Goal: Information Seeking & Learning: Learn about a topic

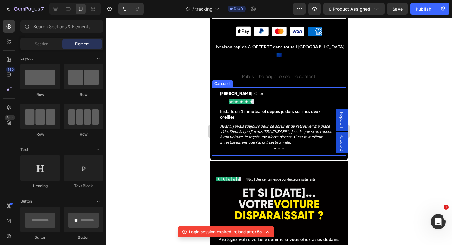
click at [278, 147] on div at bounding box center [279, 148] width 134 height 2
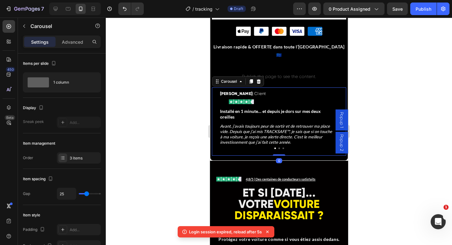
click at [278, 147] on button "Dot" at bounding box center [279, 148] width 2 height 2
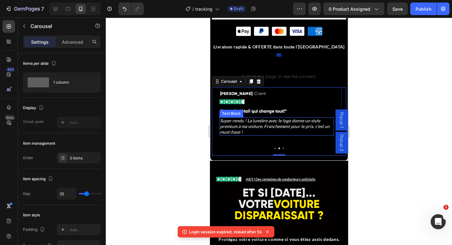
click at [245, 118] on icon "Super rendu ! La lumière avec le logo donne un style premium à ma voiture. Fran…" at bounding box center [275, 126] width 110 height 17
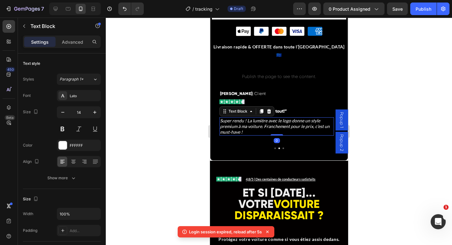
click at [245, 118] on icon "Super rendu ! La lumière avec le logo donne un style premium à ma voiture. Fran…" at bounding box center [275, 126] width 110 height 17
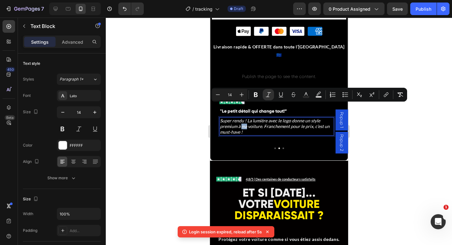
click at [245, 118] on icon "Super rendu ! La lumière avec le logo donne un style premium à ma voiture. Fran…" at bounding box center [275, 126] width 110 height 17
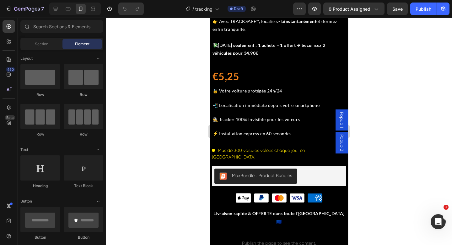
scroll to position [302, 0]
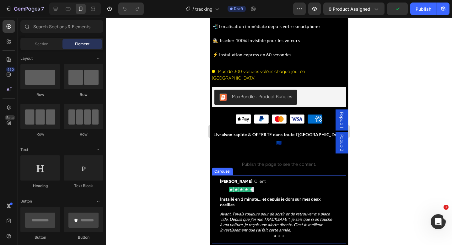
click at [278, 235] on button "Dot" at bounding box center [279, 236] width 2 height 2
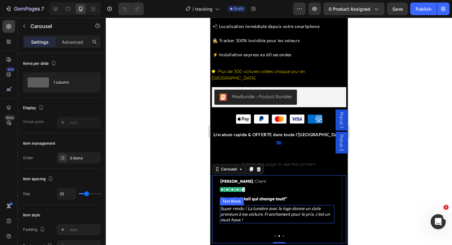
click at [239, 205] on icon "Super rendu ! La lumière avec le logo donne un style premium à ma voiture. Fran…" at bounding box center [275, 213] width 110 height 17
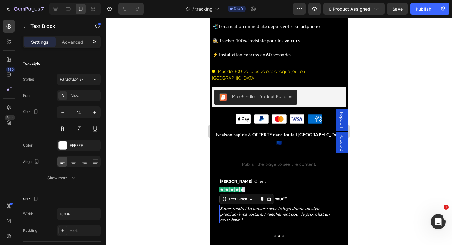
click at [239, 205] on icon "Super rendu ! La lumière avec le logo donne un style premium à ma voiture. Fran…" at bounding box center [275, 213] width 110 height 17
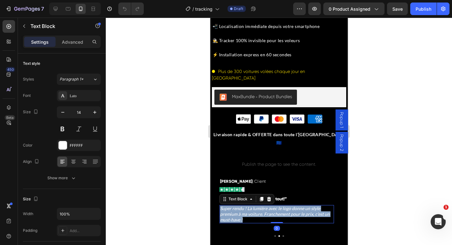
click at [239, 205] on icon "Super rendu ! La lumière avec le logo donne un style premium à ma voiture. Fran…" at bounding box center [275, 213] width 110 height 17
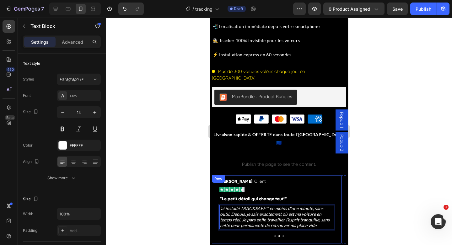
click at [218, 190] on div "Sophie | Client Text Block Image Row " Le petit détail qui change tout !” Text …" at bounding box center [277, 209] width 130 height 68
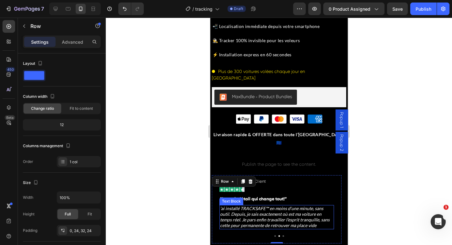
click at [221, 205] on icon "’ai installé TRACKSAFE™ en moins d’une minute, sans outil. Depuis, je sais exac…" at bounding box center [275, 216] width 110 height 23
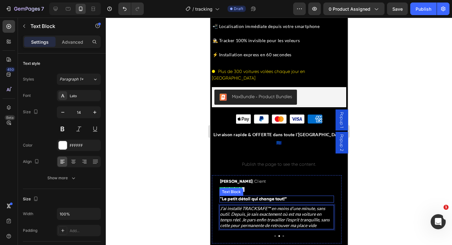
click at [261, 196] on strong "Le petit détail qui change tout" at bounding box center [253, 198] width 62 height 5
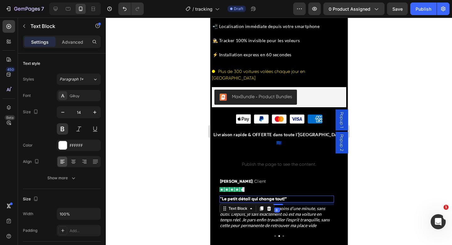
click at [281, 196] on strong "Le petit détail qui change tout" at bounding box center [253, 198] width 62 height 5
click at [284, 196] on p "" Le petit détail qui change tout !”" at bounding box center [276, 199] width 113 height 6
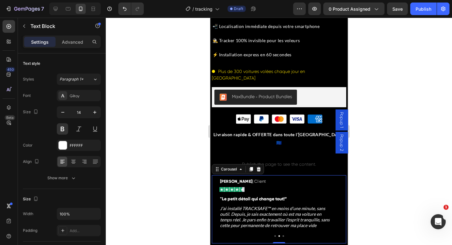
click at [274, 235] on button "Dot" at bounding box center [275, 236] width 2 height 2
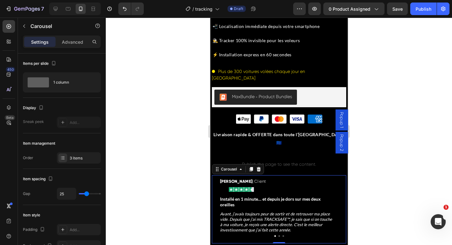
click at [278, 235] on button "Dot" at bounding box center [279, 236] width 2 height 2
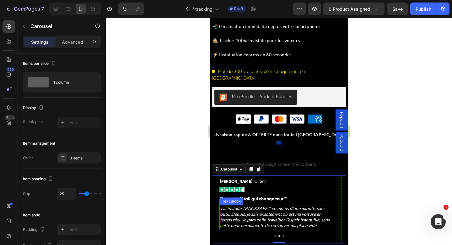
click at [253, 183] on div "Sophie | Client Text Block Image Row " Le petit détail qui change tout !” Text …" at bounding box center [276, 204] width 115 height 58
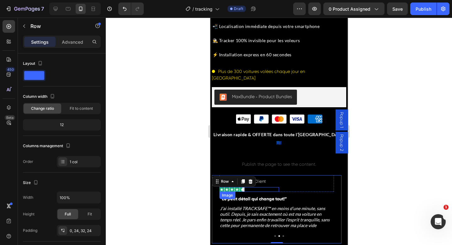
click at [234, 196] on strong "Le petit détail qui change tout" at bounding box center [253, 198] width 62 height 5
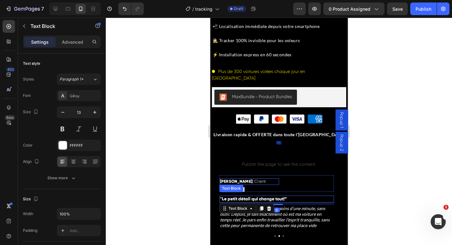
click at [233, 179] on strong "Sophie" at bounding box center [236, 181] width 32 height 5
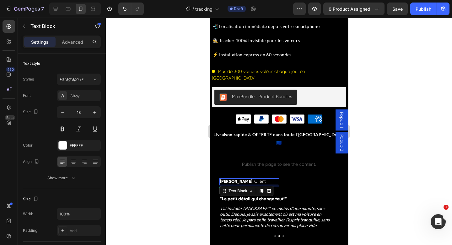
click at [233, 179] on strong "Sophie" at bounding box center [236, 181] width 32 height 5
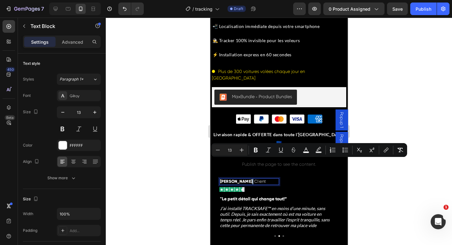
click at [252, 179] on span "| Client" at bounding box center [259, 181] width 14 height 5
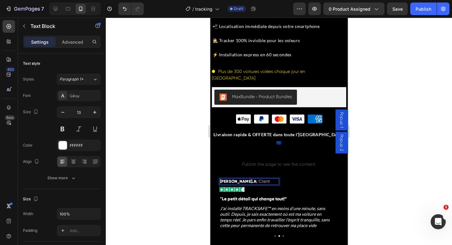
click at [256, 179] on p "Sophie.A | Client" at bounding box center [249, 181] width 58 height 5
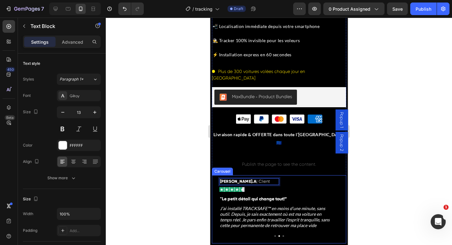
click at [274, 235] on button "Dot" at bounding box center [275, 236] width 2 height 2
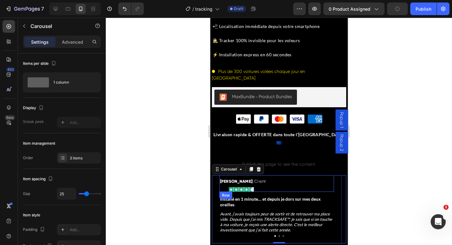
click at [253, 175] on div "Kevin | Client Text Block Image Row" at bounding box center [276, 183] width 115 height 17
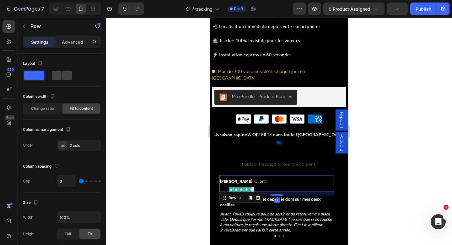
click at [251, 175] on div "Kevin | Client Text Block Image Row 12" at bounding box center [276, 183] width 115 height 17
click at [246, 179] on span "Kevin | Client" at bounding box center [243, 181] width 46 height 5
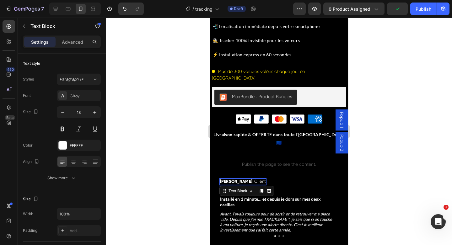
click at [247, 179] on span "Kevin | Client" at bounding box center [243, 181] width 46 height 5
click at [231, 179] on span "Kevin | Client" at bounding box center [243, 181] width 46 height 5
click at [232, 187] on div "Image" at bounding box center [244, 189] width 51 height 5
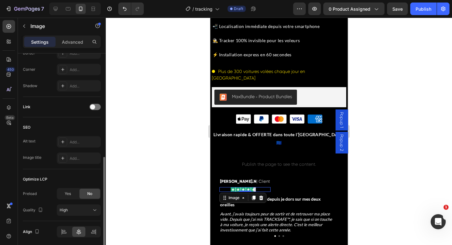
scroll to position [265, 0]
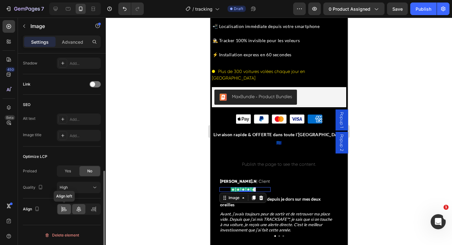
click at [63, 211] on icon at bounding box center [64, 209] width 6 height 6
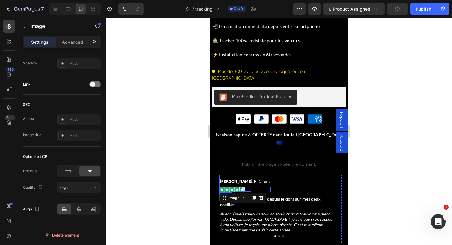
click at [254, 175] on div "Kevin.N | Client Text Block Image 0 Row" at bounding box center [276, 183] width 115 height 17
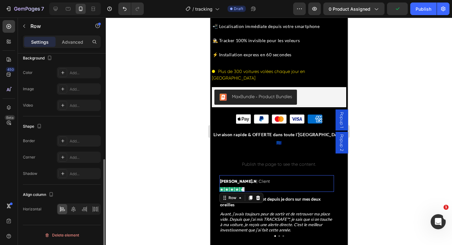
scroll to position [0, 0]
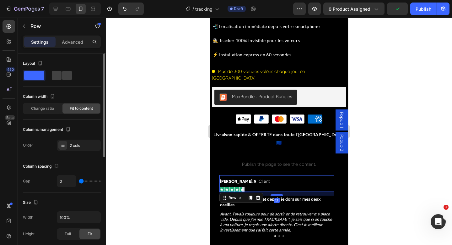
click at [252, 175] on div "Kevin.N | Client Text Block Image Row 12" at bounding box center [276, 183] width 115 height 17
click at [249, 179] on span "Kevin.N | Client" at bounding box center [245, 181] width 50 height 5
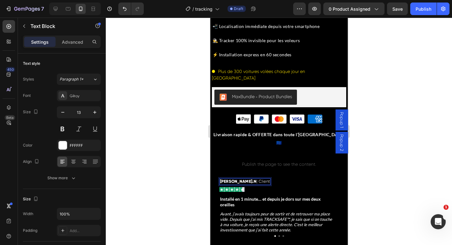
click at [251, 179] on span "Kevin.N | Client" at bounding box center [245, 181] width 50 height 5
click at [249, 179] on span "Kevin.N | Client" at bounding box center [245, 181] width 50 height 5
click at [400, 159] on div at bounding box center [279, 131] width 346 height 227
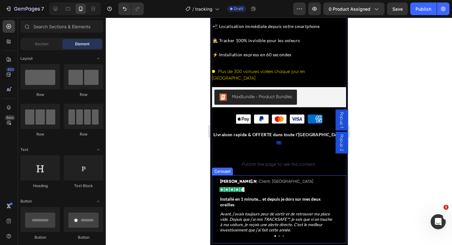
click at [278, 235] on button "Dot" at bounding box center [279, 236] width 2 height 2
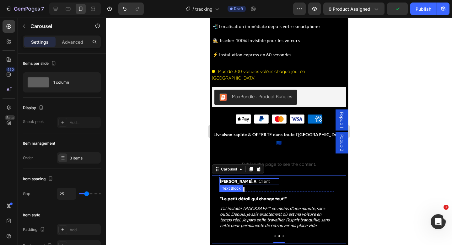
click at [256, 179] on span "| Client" at bounding box center [263, 181] width 14 height 5
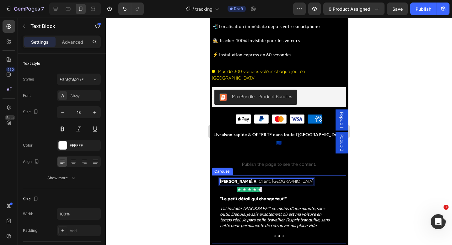
click at [282, 235] on button "Dot" at bounding box center [283, 236] width 2 height 2
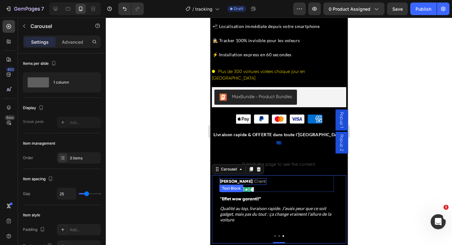
click at [230, 179] on strong "Karim" at bounding box center [236, 181] width 32 height 5
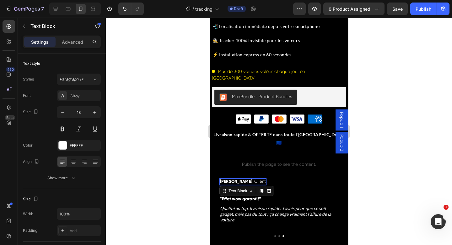
click at [252, 179] on span "| Client" at bounding box center [259, 181] width 14 height 5
click at [231, 179] on strong "Karim" at bounding box center [236, 181] width 32 height 5
click at [256, 179] on span "| Client" at bounding box center [263, 181] width 14 height 5
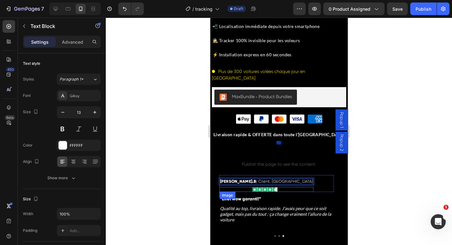
click at [252, 187] on img at bounding box center [264, 189] width 25 height 5
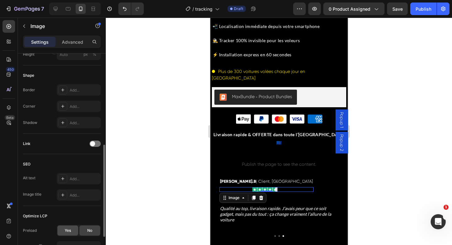
scroll to position [265, 0]
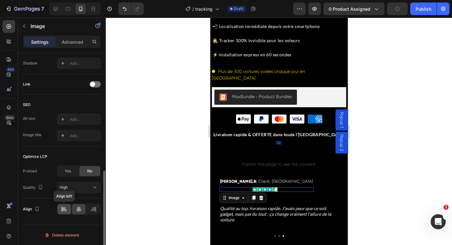
click at [65, 211] on icon at bounding box center [64, 209] width 6 height 6
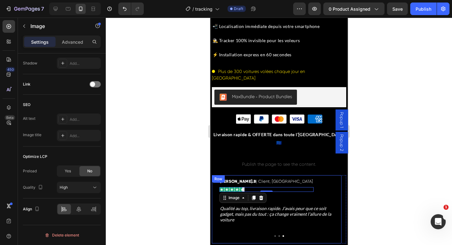
click at [239, 217] on div "Karim.B | Client, Marseille Text Block Image 0 Row " Effet wow garanti !” Text …" at bounding box center [277, 209] width 130 height 68
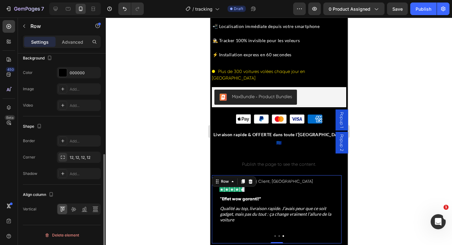
scroll to position [0, 0]
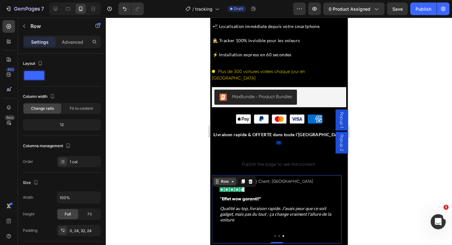
click at [229, 178] on div "Row" at bounding box center [225, 181] width 10 height 6
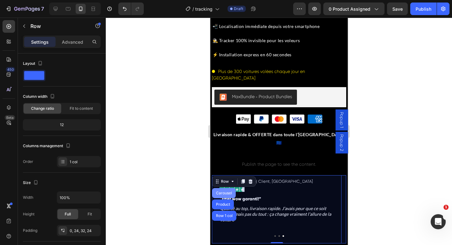
click at [226, 191] on div "Carousel" at bounding box center [224, 193] width 19 height 4
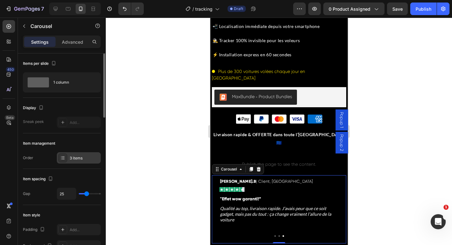
click at [83, 159] on div "3 items" at bounding box center [85, 158] width 30 height 6
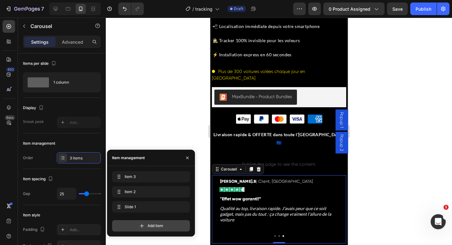
click at [139, 228] on icon at bounding box center [142, 225] width 6 height 6
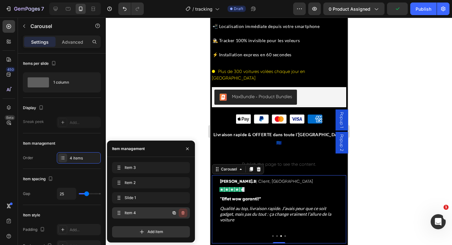
click at [184, 212] on icon "button" at bounding box center [183, 213] width 3 height 4
click at [183, 212] on div "Delete" at bounding box center [179, 213] width 12 height 6
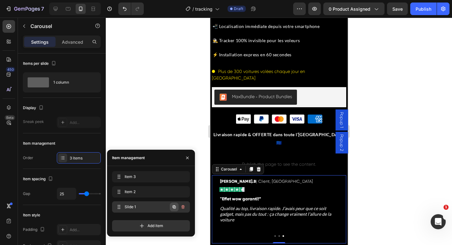
click at [176, 209] on icon "button" at bounding box center [174, 206] width 5 height 5
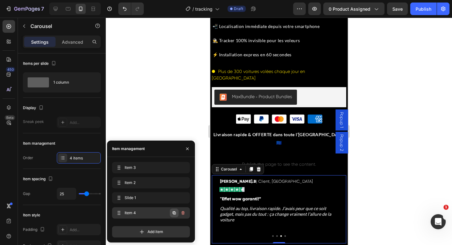
click at [175, 210] on button "button" at bounding box center [174, 212] width 9 height 9
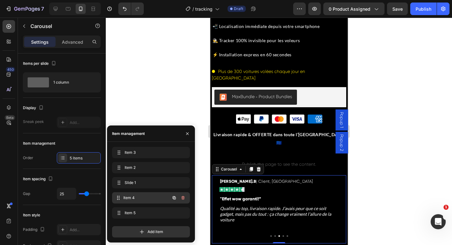
click at [159, 196] on span "Item 4" at bounding box center [146, 198] width 46 height 6
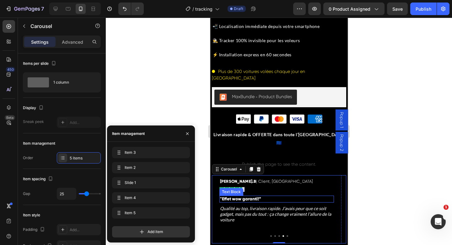
click at [242, 196] on strong "Effet wow garanti" at bounding box center [240, 198] width 36 height 5
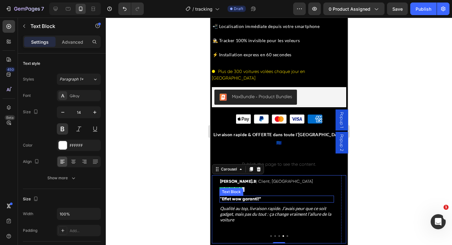
click at [242, 196] on strong "Effet wow garanti" at bounding box center [240, 198] width 36 height 5
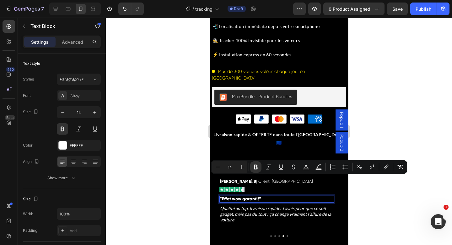
click at [233, 196] on strong "Effet wow garanti" at bounding box center [240, 198] width 36 height 5
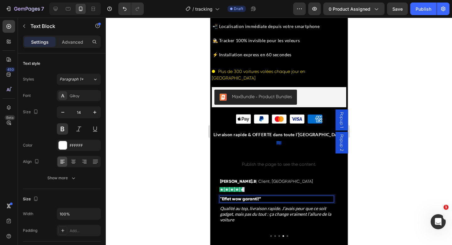
click at [233, 196] on strong "Effet wow garanti" at bounding box center [240, 198] width 36 height 5
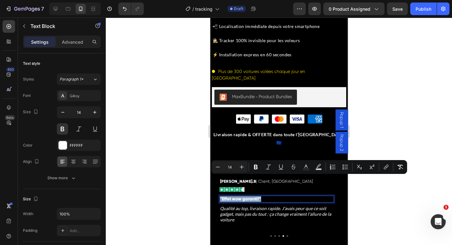
click at [233, 196] on strong "Effet wow garanti" at bounding box center [240, 198] width 36 height 5
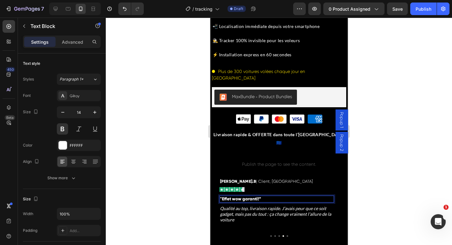
drag, startPoint x: 222, startPoint y: 179, endPoint x: 259, endPoint y: 180, distance: 36.8
click at [259, 196] on p "" Effet wow garanti !”" at bounding box center [276, 199] width 113 height 6
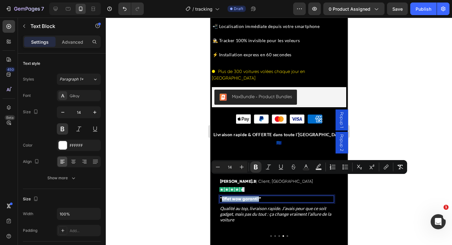
drag, startPoint x: 259, startPoint y: 180, endPoint x: 222, endPoint y: 180, distance: 36.8
click at [222, 196] on p "" Effet wow garanti !”" at bounding box center [276, 199] width 113 height 6
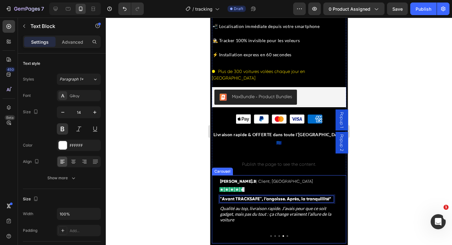
click at [285, 235] on div at bounding box center [279, 236] width 134 height 2
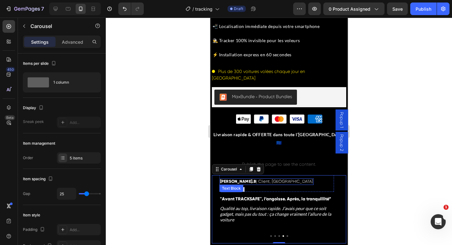
click at [230, 179] on strong "[PERSON_NAME].B" at bounding box center [238, 181] width 36 height 5
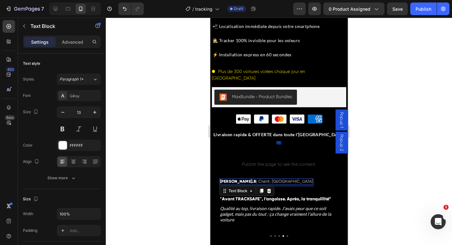
click at [231, 179] on strong "[PERSON_NAME].B" at bounding box center [238, 181] width 36 height 5
click at [237, 179] on strong "Nathan.B" at bounding box center [238, 181] width 36 height 5
click at [261, 179] on span "| Client, [GEOGRAPHIC_DATA]" at bounding box center [284, 181] width 57 height 5
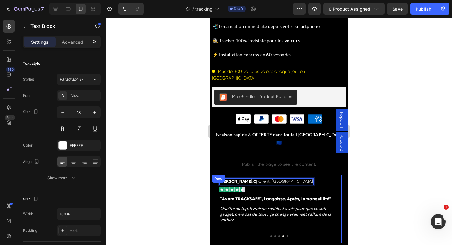
click at [285, 217] on div "Nathan.C | Client, Toulon Text Block 7 Image Row " Avant TRACKSAFE™, l’angoisse…" at bounding box center [277, 209] width 130 height 68
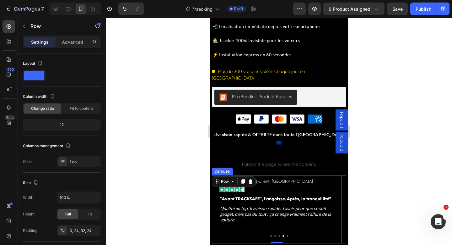
click at [286, 235] on button "Dot" at bounding box center [287, 236] width 2 height 2
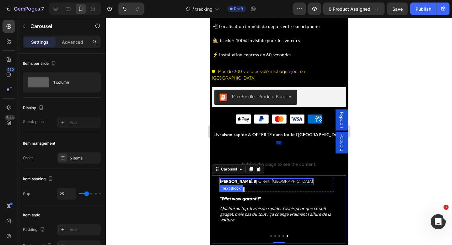
click at [232, 179] on strong "[PERSON_NAME].B" at bounding box center [238, 181] width 36 height 5
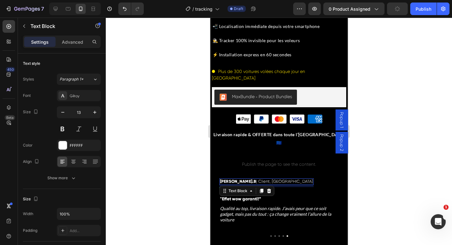
click at [231, 179] on strong "[PERSON_NAME].B" at bounding box center [238, 181] width 36 height 5
click at [256, 179] on span "| Client, [GEOGRAPHIC_DATA]" at bounding box center [284, 181] width 57 height 5
click at [259, 179] on span "| Client, [GEOGRAPHIC_DATA]" at bounding box center [285, 181] width 57 height 5
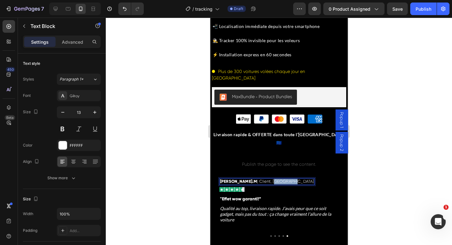
click at [259, 179] on span "| Client, [GEOGRAPHIC_DATA]" at bounding box center [285, 181] width 57 height 5
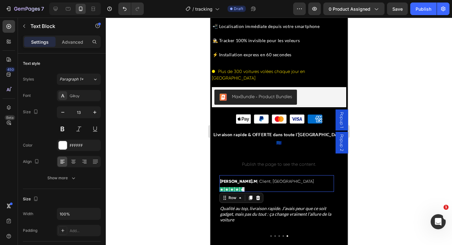
click at [279, 175] on div "Marie.M | Client, Dijon Text Block Image Row 0" at bounding box center [276, 183] width 115 height 17
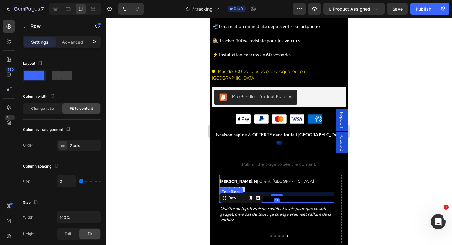
click at [292, 196] on p "" Effet wow garanti !”" at bounding box center [276, 199] width 113 height 6
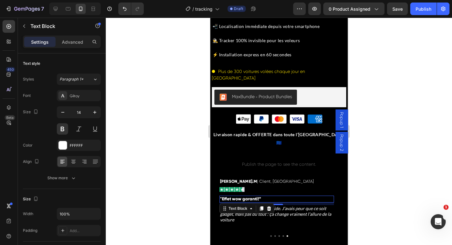
click at [240, 195] on div "" Effet wow garanti !”" at bounding box center [276, 198] width 115 height 7
click at [238, 196] on strong "Effet wow garanti" at bounding box center [240, 198] width 36 height 5
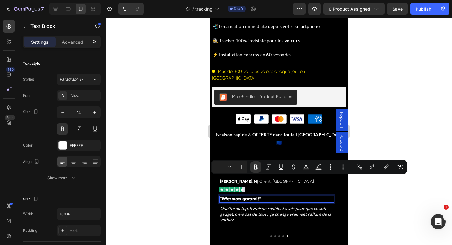
click at [223, 196] on strong "Effet wow garanti" at bounding box center [240, 198] width 36 height 5
drag, startPoint x: 222, startPoint y: 178, endPoint x: 257, endPoint y: 181, distance: 35.3
click at [257, 196] on strong "Effet wow garanti" at bounding box center [240, 198] width 36 height 5
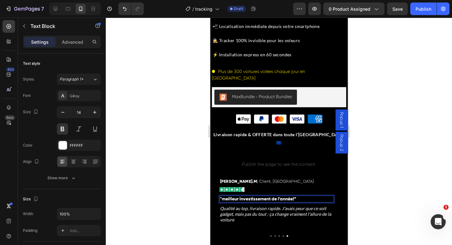
click at [224, 196] on strong "meilleur investissement de l’année" at bounding box center [257, 198] width 71 height 5
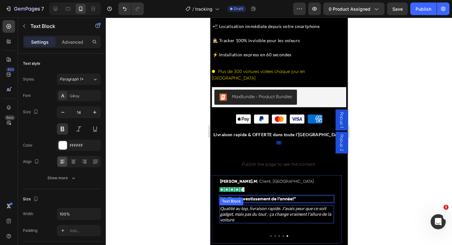
click at [237, 205] on icon "Qualité au top, livraison rapide. J’avais peur que ce soit gadget, mais pas du …" at bounding box center [275, 213] width 111 height 17
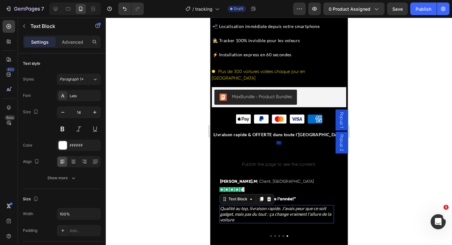
click at [237, 205] on icon "Qualité au top, livraison rapide. J’avais peur que ce soit gadget, mais pas du …" at bounding box center [275, 213] width 111 height 17
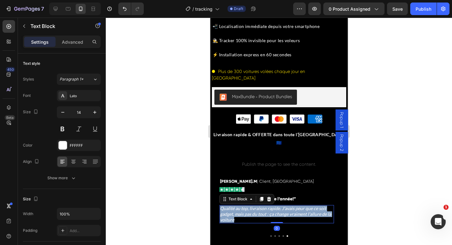
click at [237, 205] on icon "Qualité au top, livraison rapide. J’avais peur que ce soit gadget, mais pas du …" at bounding box center [275, 213] width 111 height 17
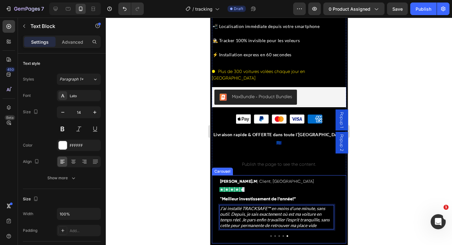
click at [282, 235] on button "Dot" at bounding box center [283, 236] width 2 height 2
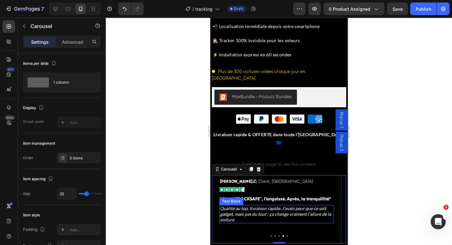
click at [241, 205] on p "Qualité au top, livraison rapide. J’avais peur que ce soit gadget, mais pas du …" at bounding box center [276, 213] width 113 height 17
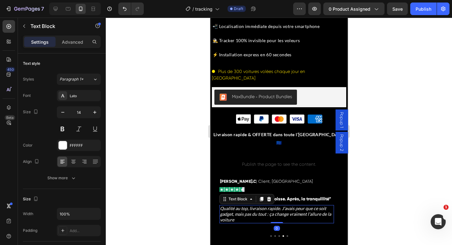
click at [241, 205] on p "Qualité au top, livraison rapide. J’avais peur que ce soit gadget, mais pas du …" at bounding box center [276, 213] width 113 height 17
click at [253, 205] on icon "Qualité au top, livraison rapide. J’avais peur que ce soit gadget, mais pas du …" at bounding box center [275, 213] width 111 height 17
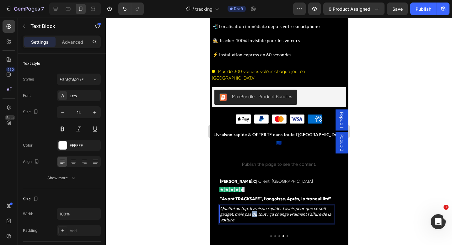
click at [253, 205] on icon "Qualité au top, livraison rapide. J’avais peur que ce soit gadget, mais pas du …" at bounding box center [275, 213] width 111 height 17
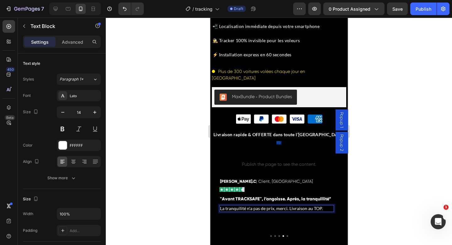
click at [279, 205] on p "La tranquilité n'a pas de prix, merci. Livraison au TOP." at bounding box center [276, 208] width 113 height 6
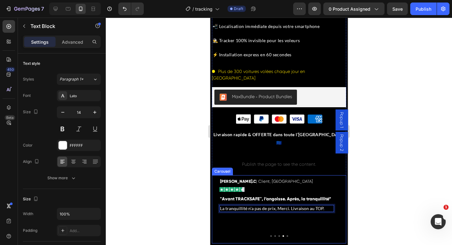
click at [278, 235] on div at bounding box center [279, 236] width 134 height 2
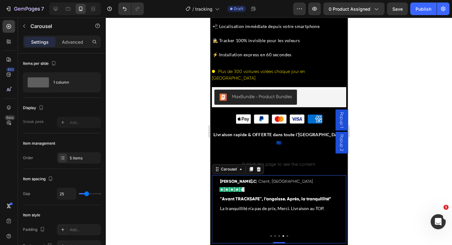
click at [278, 235] on div at bounding box center [279, 236] width 134 height 2
click at [277, 235] on div at bounding box center [279, 236] width 134 height 2
click at [278, 235] on button "Dot" at bounding box center [279, 236] width 2 height 2
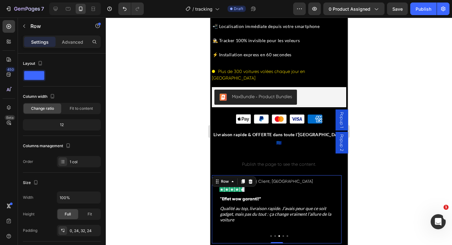
click at [272, 217] on div "Karim.B | Client, Marseille Text Block Image Row " Effet wow garanti !” Text Bl…" at bounding box center [277, 209] width 130 height 68
click at [257, 196] on strong "Effet wow garanti" at bounding box center [240, 198] width 36 height 5
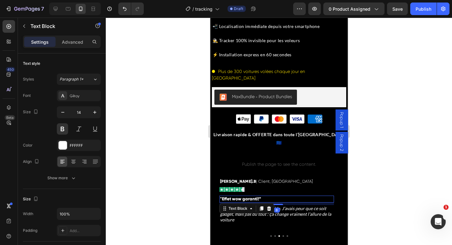
click at [258, 196] on strong "Effet wow garanti" at bounding box center [240, 198] width 36 height 5
click at [257, 196] on strong "Effet wow garanti" at bounding box center [240, 198] width 36 height 5
click at [222, 196] on p ""e pars travailler enfin serein !”" at bounding box center [276, 199] width 113 height 6
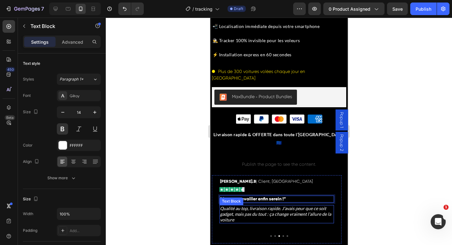
click at [236, 205] on icon "Qualité au top, livraison rapide. J’avais peur que ce soit gadget, mais pas du …" at bounding box center [275, 213] width 111 height 17
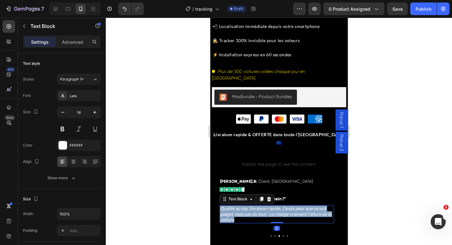
click at [236, 205] on icon "Qualité au top, livraison rapide. J’avais peur que ce soit gadget, mais pas du …" at bounding box center [275, 213] width 111 height 17
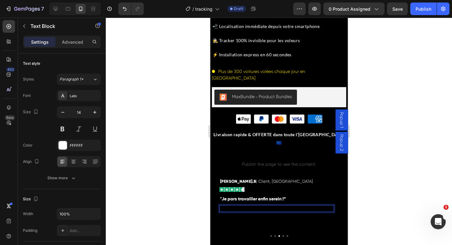
click at [233, 205] on div "Rich Text Editor. Editing area: main" at bounding box center [276, 208] width 115 height 7
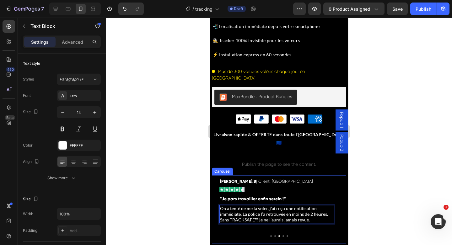
click at [274, 235] on div at bounding box center [279, 236] width 134 height 2
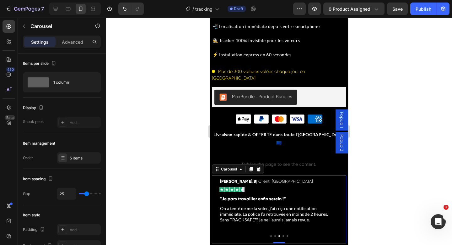
click at [273, 235] on div at bounding box center [279, 236] width 134 height 2
click at [274, 235] on button "Dot" at bounding box center [275, 236] width 2 height 2
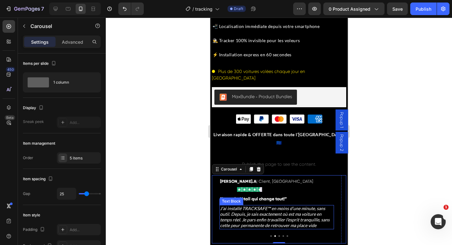
click at [258, 205] on icon "J’ai installé TRACKSAFE™ en moins d’une minute, sans outil. Depuis, je sais exa…" at bounding box center [275, 216] width 110 height 23
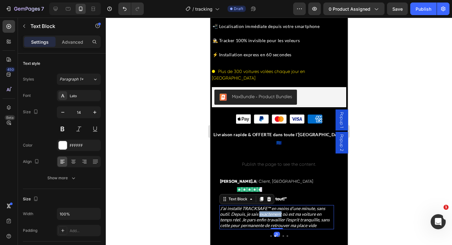
click at [258, 205] on icon "J’ai installé TRACKSAFE™ en moins d’une minute, sans outil. Depuis, je sais exa…" at bounding box center [275, 216] width 110 height 23
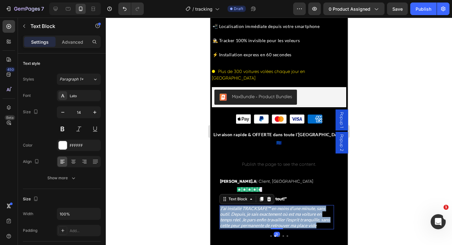
click at [258, 205] on icon "J’ai installé TRACKSAFE™ en moins d’une minute, sans outil. Depuis, je sais exa…" at bounding box center [275, 216] width 110 height 23
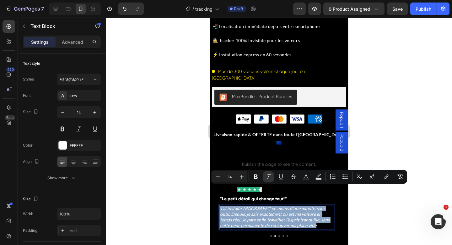
copy icon "J’ai installé TRACKSAFE™ en moins d’une minute, sans outil. Depuis, je sais exa…"
click at [276, 217] on div "Sophie.A | Client, Paris Text Block Image Row " Le petit détail qui change tout…" at bounding box center [277, 209] width 130 height 68
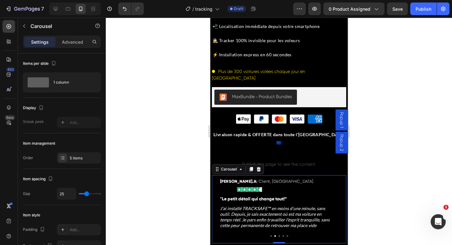
click at [278, 235] on button "Dot" at bounding box center [279, 236] width 2 height 2
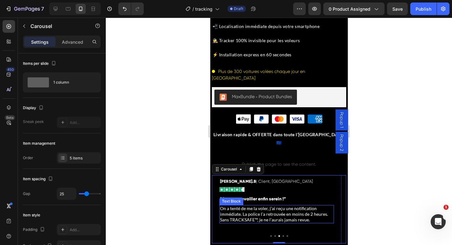
click at [260, 205] on p "On a tenté de me la voler, j’ai reçu une notification immédiate. La police l’a …" at bounding box center [276, 213] width 113 height 17
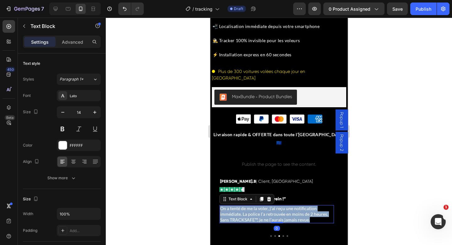
click at [260, 205] on p "On a tenté de me la voler, j’ai reçu une notification immédiate. La police l’a …" at bounding box center [276, 213] width 113 height 17
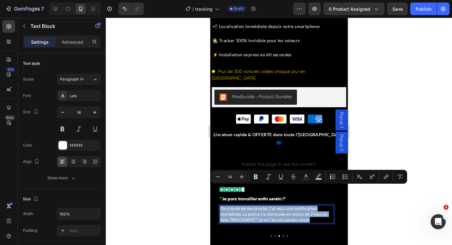
copy p "On a tenté de me la voler, j’ai reçu une notification immédiate. La police l’a …"
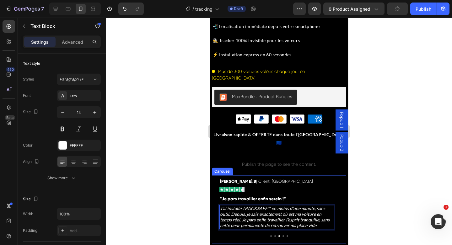
click at [273, 235] on div at bounding box center [279, 236] width 134 height 2
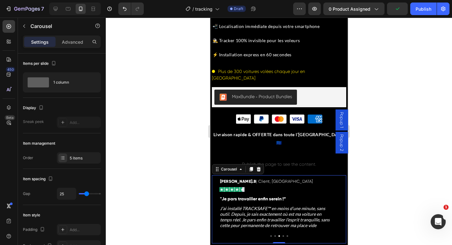
click at [274, 235] on button "Dot" at bounding box center [275, 236] width 2 height 2
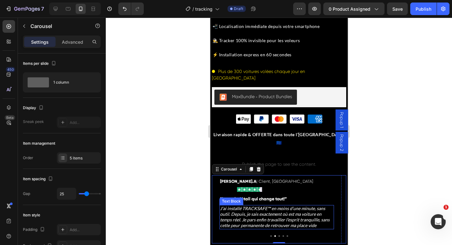
click at [258, 205] on icon "J’ai installé TRACKSAFE™ en moins d’une minute, sans outil. Depuis, je sais exa…" at bounding box center [275, 216] width 110 height 23
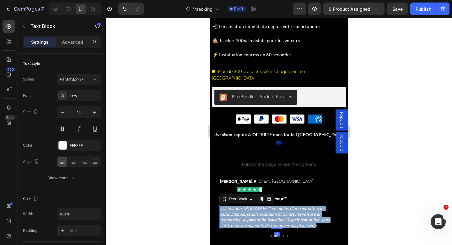
click at [258, 205] on icon "J’ai installé TRACKSAFE™ en moins d’une minute, sans outil. Depuis, je sais exa…" at bounding box center [275, 216] width 110 height 23
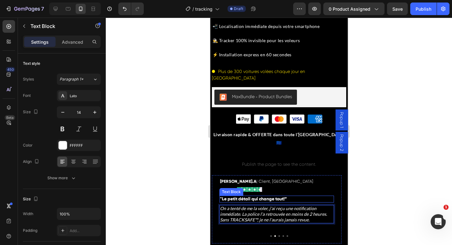
click at [251, 196] on strong "Le petit détail qui change tout" at bounding box center [253, 198] width 62 height 5
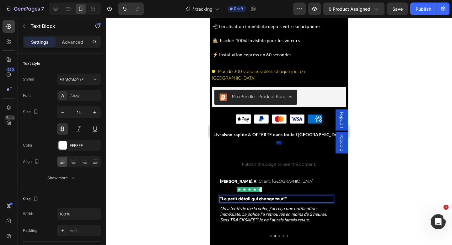
click at [250, 196] on strong "Le petit détail qui change tout" at bounding box center [253, 198] width 62 height 5
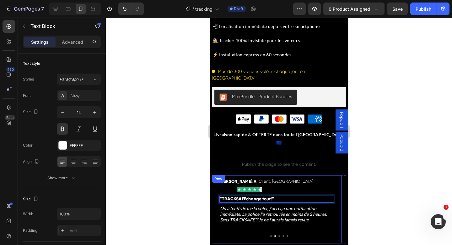
click at [270, 235] on button "Dot" at bounding box center [271, 236] width 2 height 2
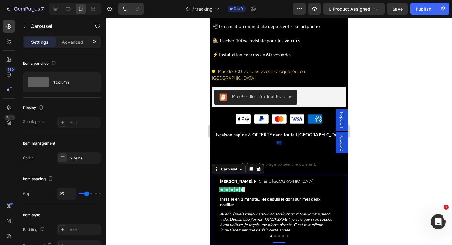
click at [274, 235] on button "Dot" at bounding box center [275, 236] width 2 height 2
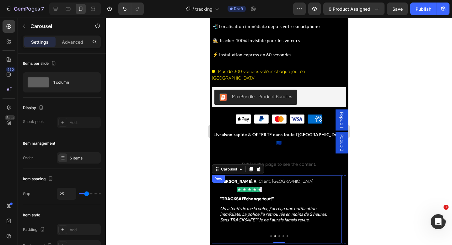
click at [277, 217] on div "[PERSON_NAME].A | Client, Paris Text Block Image Row "TRACKSAFE change tout !” …" at bounding box center [277, 209] width 130 height 68
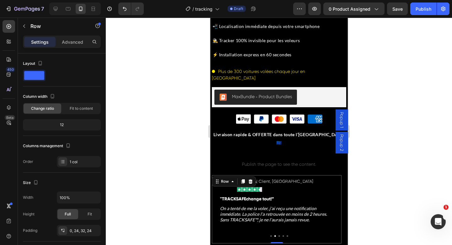
click at [277, 217] on div "[PERSON_NAME].A | Client, Paris Text Block Image Row "TRACKSAFE change tout !” …" at bounding box center [277, 209] width 130 height 68
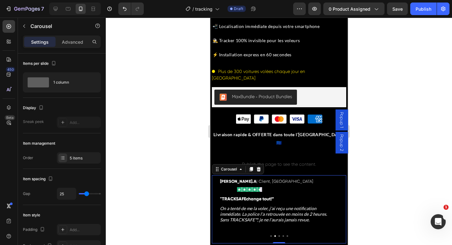
click at [278, 235] on button "Dot" at bounding box center [279, 236] width 2 height 2
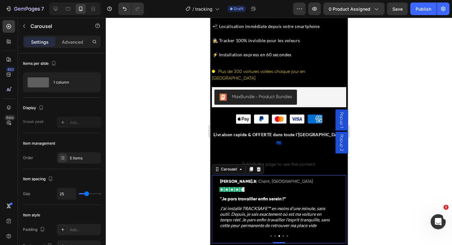
click at [282, 235] on button "Dot" at bounding box center [283, 236] width 2 height 2
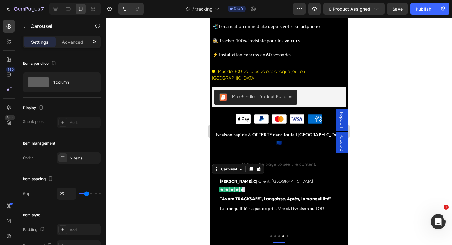
click at [286, 235] on button "Dot" at bounding box center [287, 236] width 2 height 2
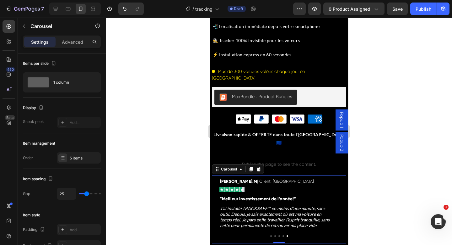
click at [365, 194] on div at bounding box center [279, 131] width 346 height 227
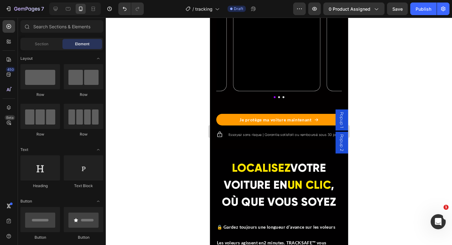
scroll to position [1084, 0]
